Goal: Task Accomplishment & Management: Complete application form

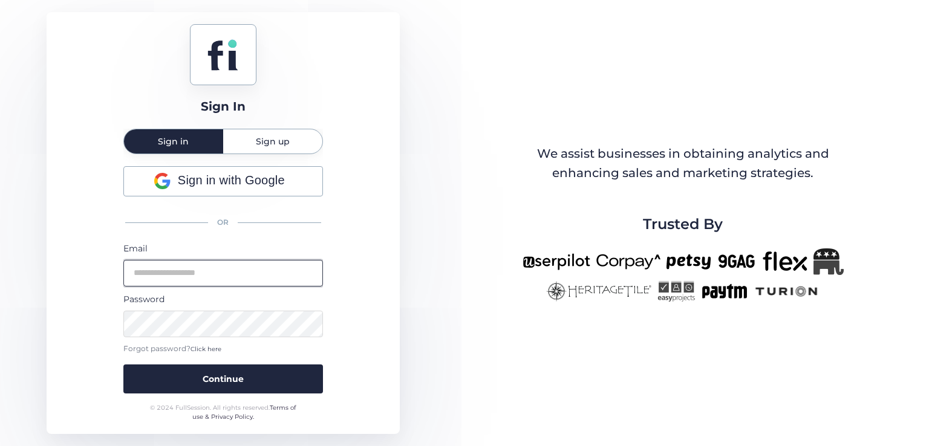
type input "**********"
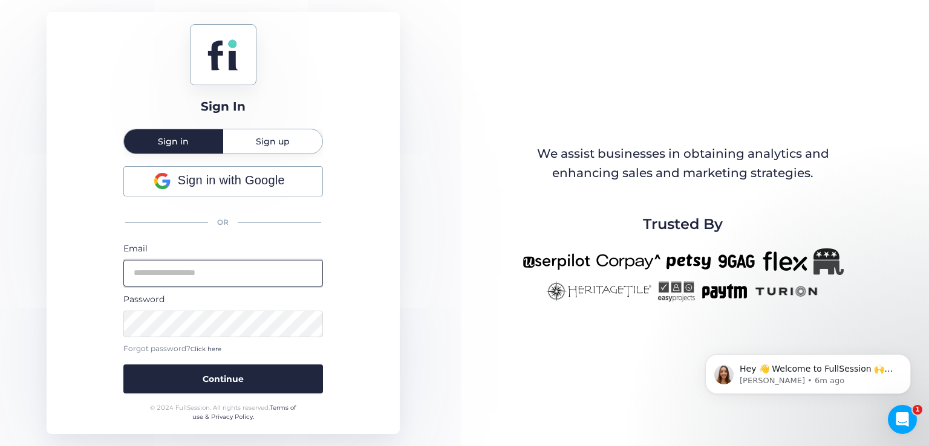
type input "**********"
click at [256, 278] on input "**********" at bounding box center [223, 273] width 200 height 27
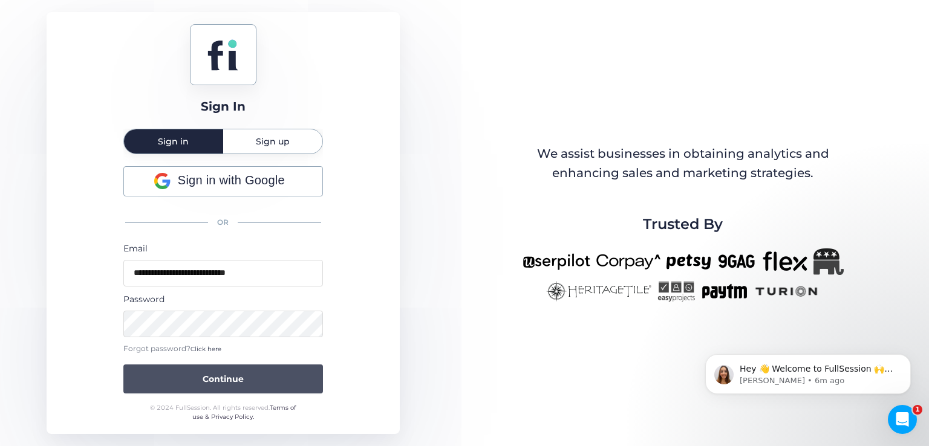
click at [257, 378] on button "Continue" at bounding box center [223, 379] width 200 height 29
